Goal: Check status: Check status

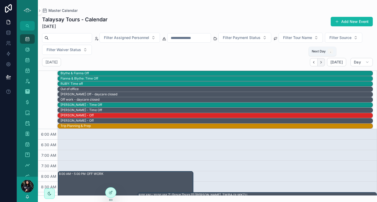
click at [321, 62] on icon "Next" at bounding box center [321, 62] width 4 height 4
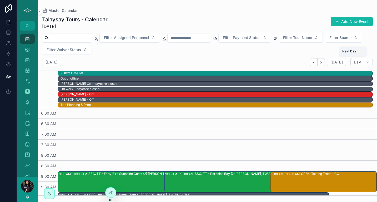
click at [321, 62] on icon "Next" at bounding box center [321, 62] width 4 height 4
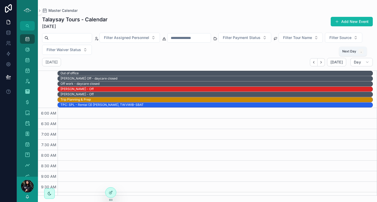
click at [321, 62] on icon "Next" at bounding box center [321, 62] width 4 height 4
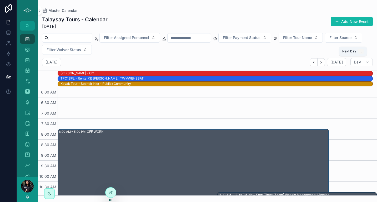
click at [321, 62] on icon "Next" at bounding box center [321, 62] width 4 height 4
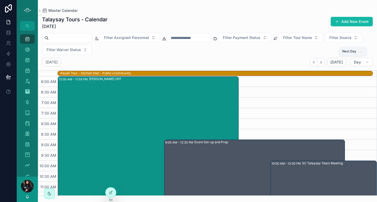
click at [321, 62] on icon "Next" at bounding box center [321, 62] width 4 height 4
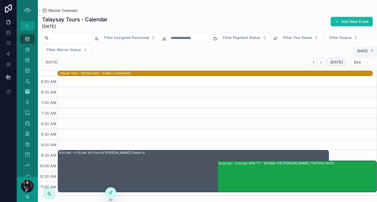
click at [332, 64] on span "[DATE]" at bounding box center [337, 62] width 12 height 5
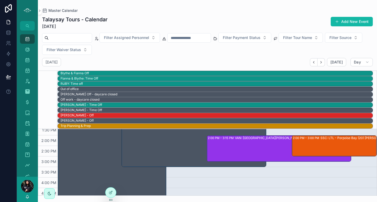
scroll to position [157, 0]
